Goal: Find specific page/section: Find specific page/section

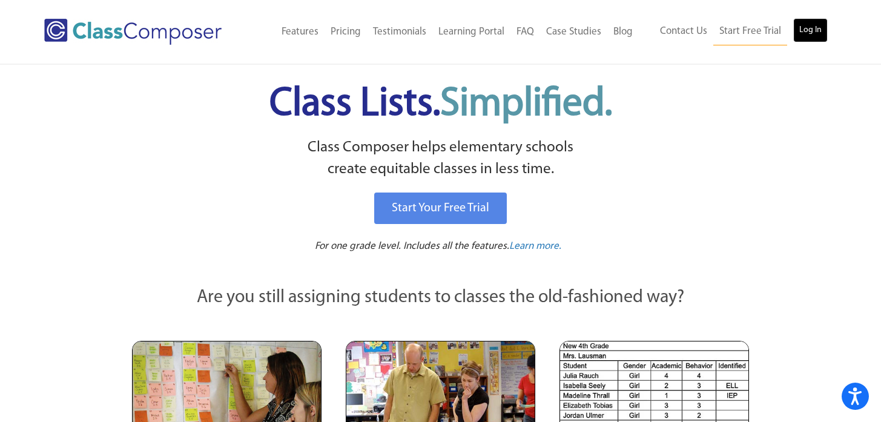
click at [809, 34] on link "Log In" at bounding box center [810, 30] width 35 height 24
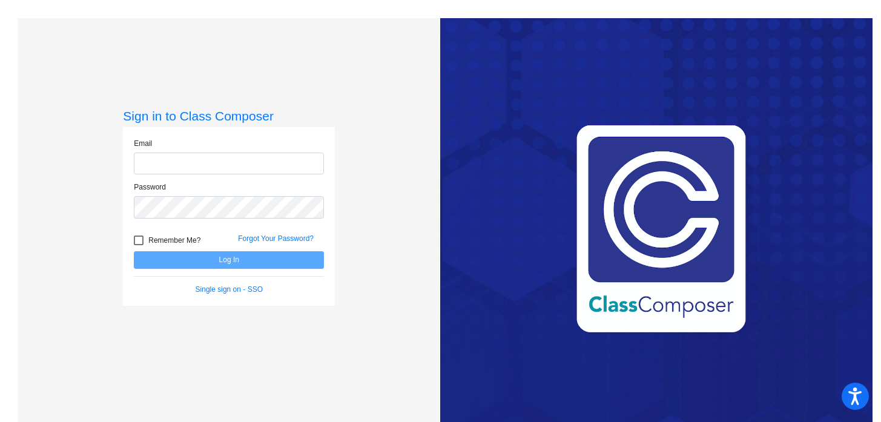
type input "[PERSON_NAME][EMAIL_ADDRESS][PERSON_NAME][DOMAIN_NAME]"
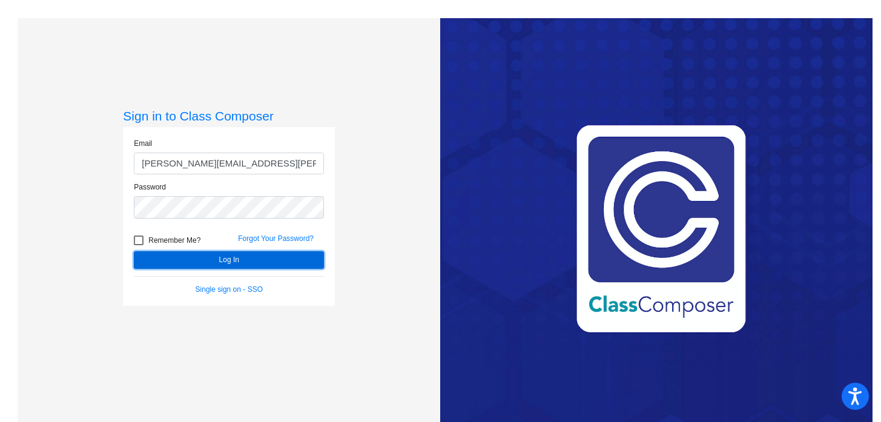
click at [211, 262] on button "Log In" at bounding box center [229, 260] width 190 height 18
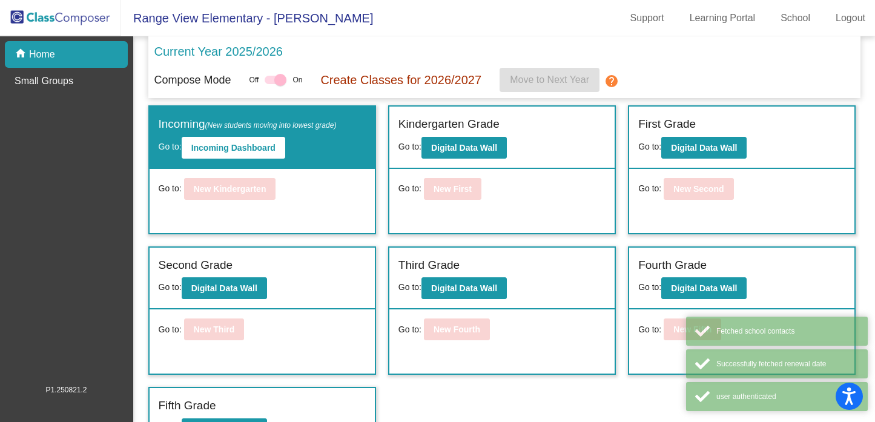
click at [211, 262] on mat-sidenav-content "Current Year 2025/2026 Compose Mode Off On Create Classes for 2026/2027 Move to…" at bounding box center [504, 229] width 742 height 386
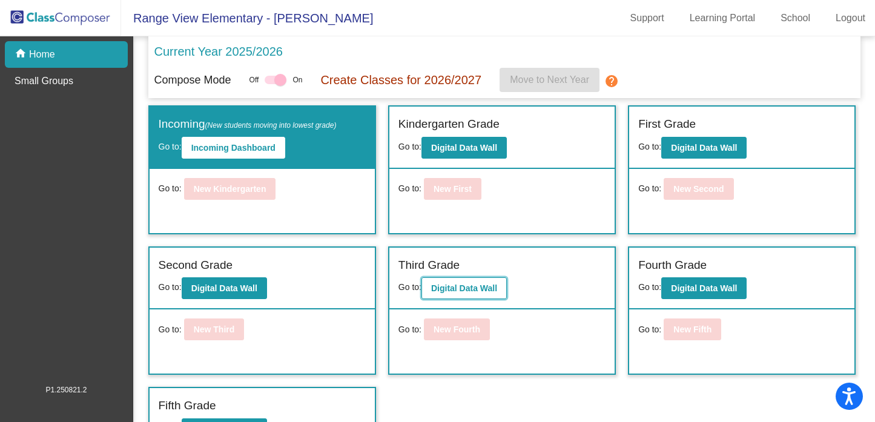
click at [445, 294] on button "Digital Data Wall" at bounding box center [464, 288] width 85 height 22
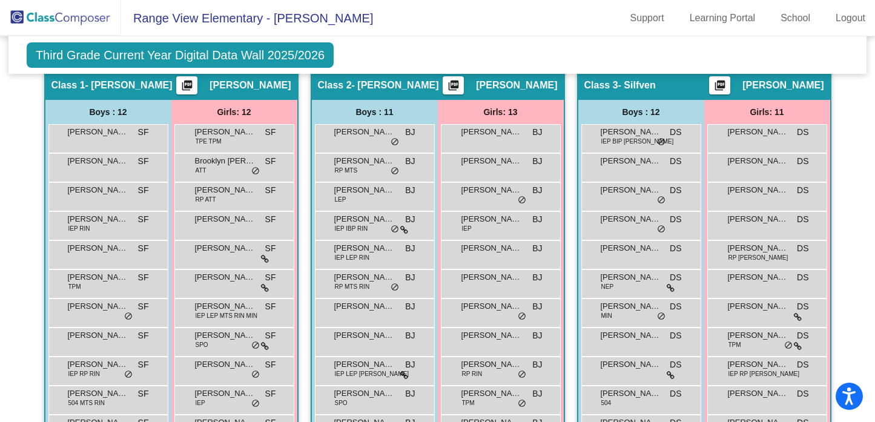
scroll to position [274, 0]
